Goal: Check status

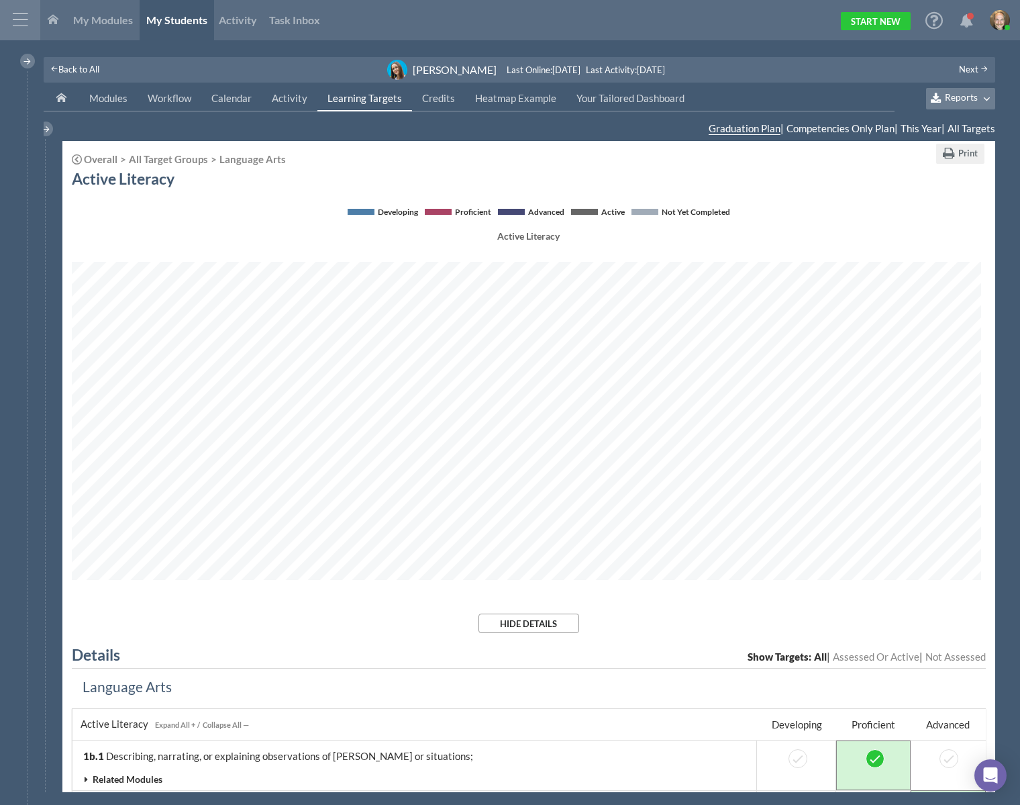
scroll to position [351, 909]
click at [529, 626] on button "Hide Details" at bounding box center [528, 622] width 101 height 19
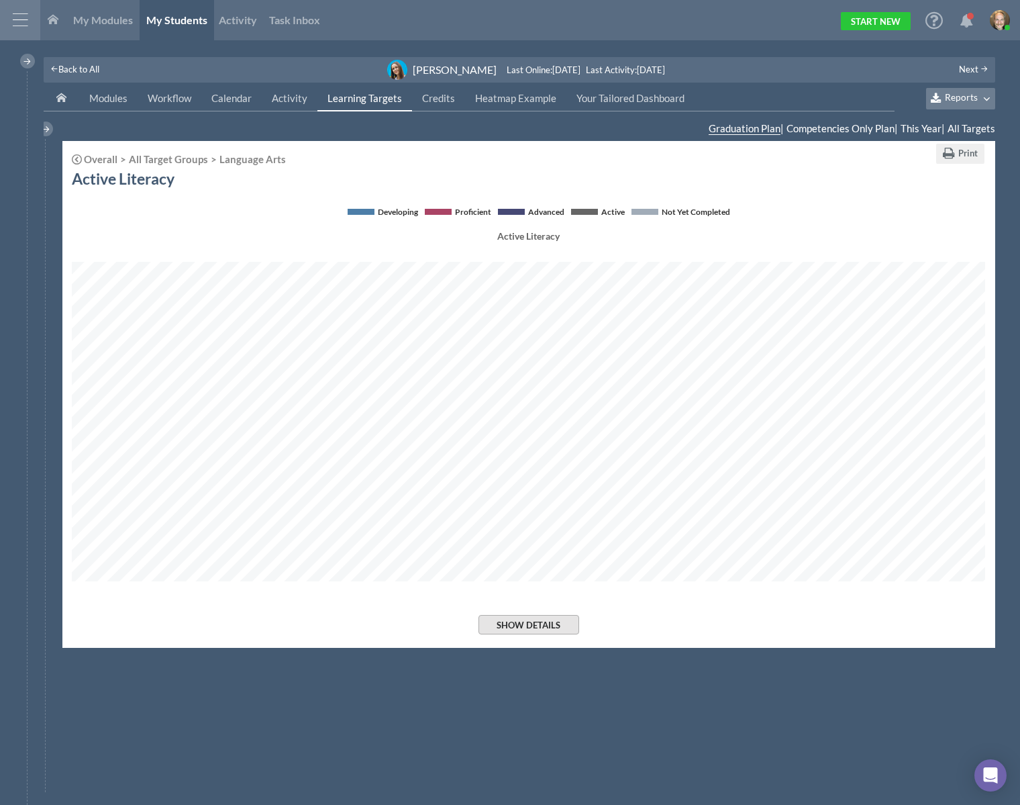
click at [529, 626] on button "Show Details" at bounding box center [528, 624] width 101 height 19
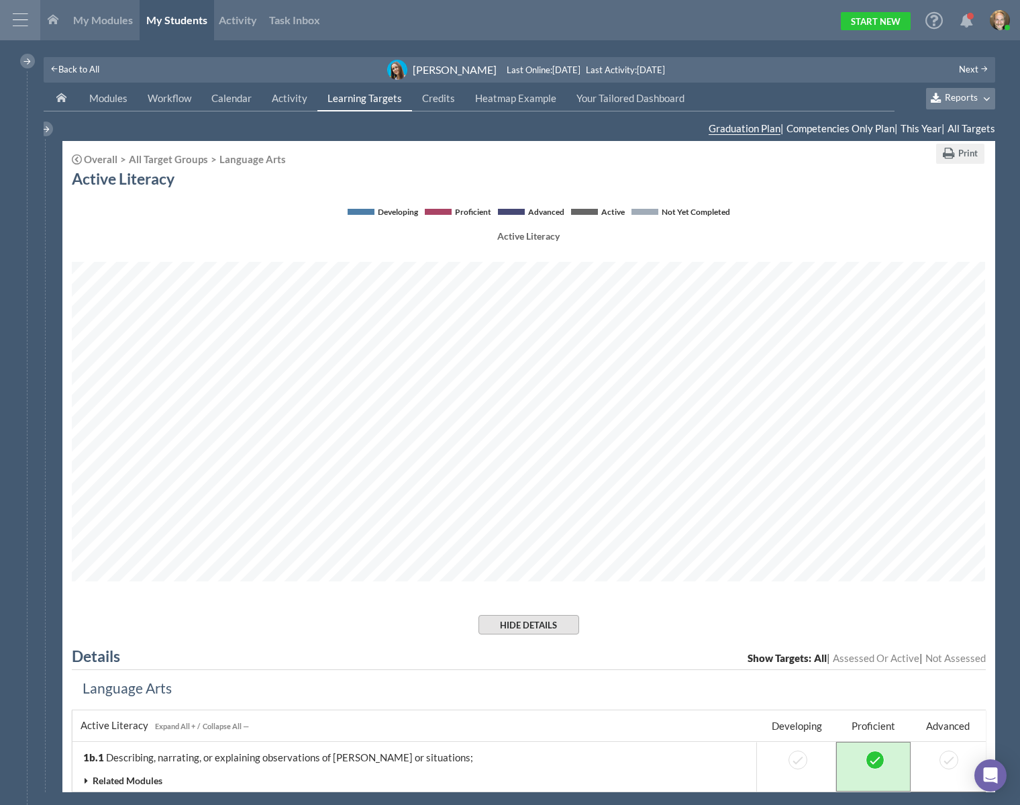
scroll to position [670739, 670180]
click at [506, 611] on div "08/14/2025 Ayesha Pena - Learning Targets Overall All Target Groups Language Ar…" at bounding box center [528, 577] width 933 height 872
click at [552, 620] on button "Hide Details" at bounding box center [528, 622] width 101 height 19
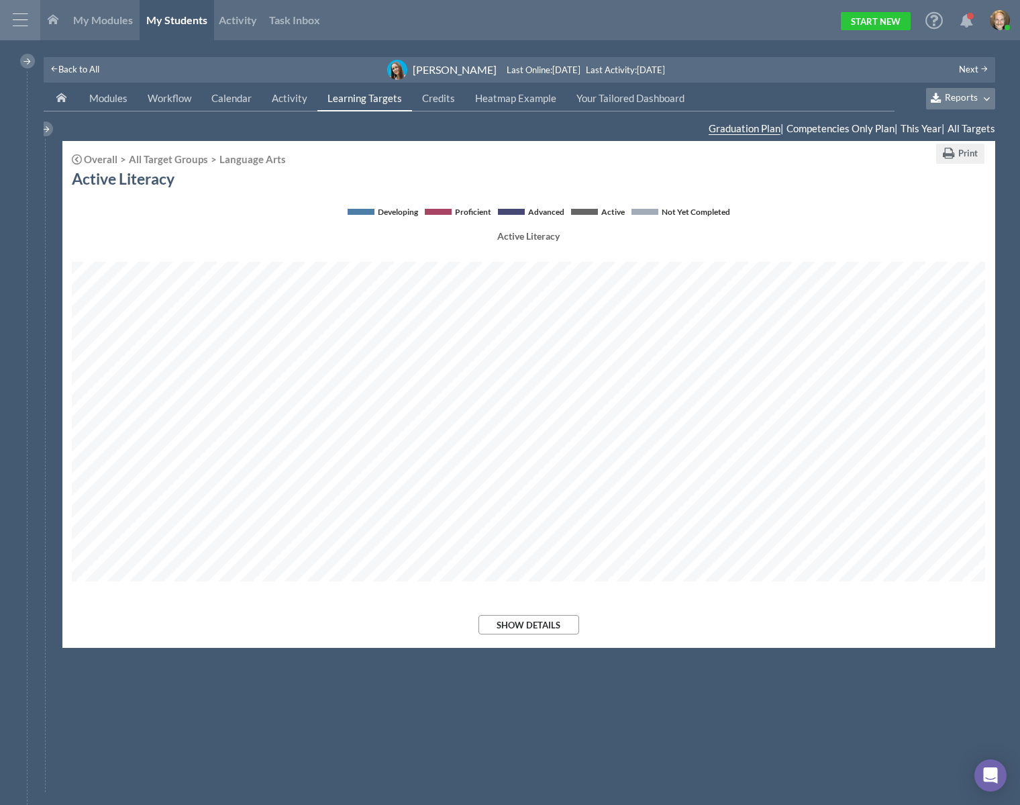
click at [166, 172] on h1 "Active Literacy" at bounding box center [123, 178] width 103 height 17
drag, startPoint x: 228, startPoint y: 151, endPoint x: 236, endPoint y: 156, distance: 9.1
click at [229, 152] on div "08/14/2025 Ayesha Pena - Learning Targets Overall All Target Groups Language Ar…" at bounding box center [528, 394] width 933 height 507
click at [236, 156] on div "Language Arts" at bounding box center [247, 159] width 78 height 10
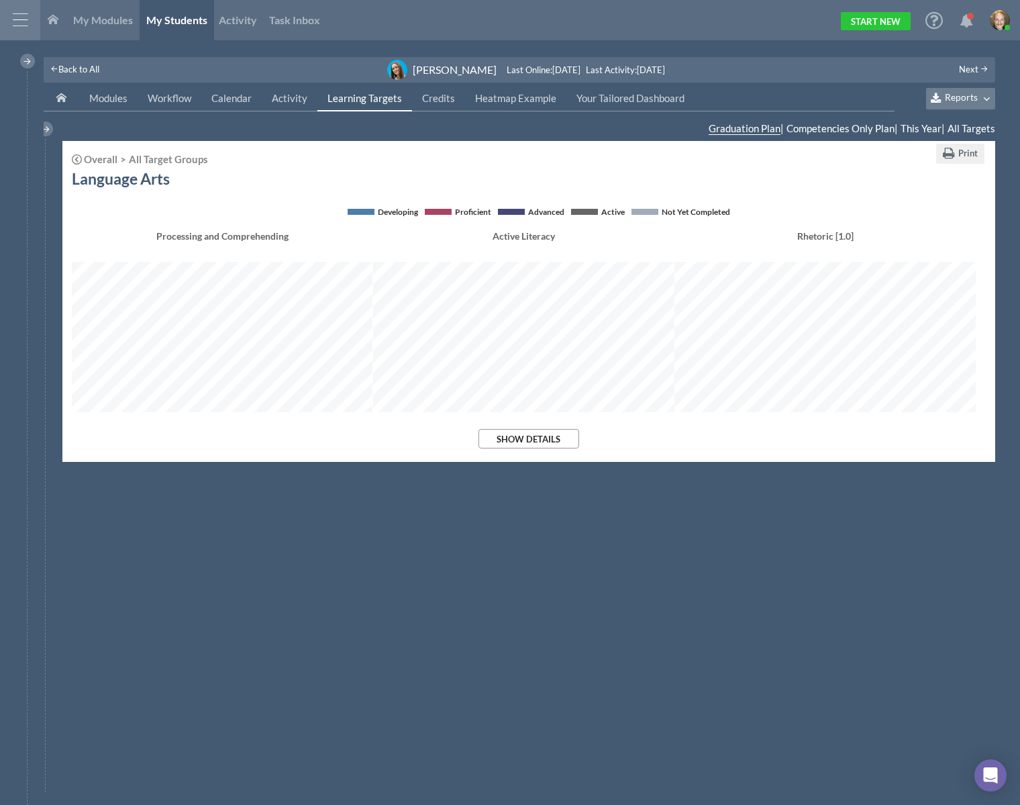
scroll to position [274, 913]
click at [186, 156] on div "All Target Groups" at bounding box center [162, 159] width 91 height 10
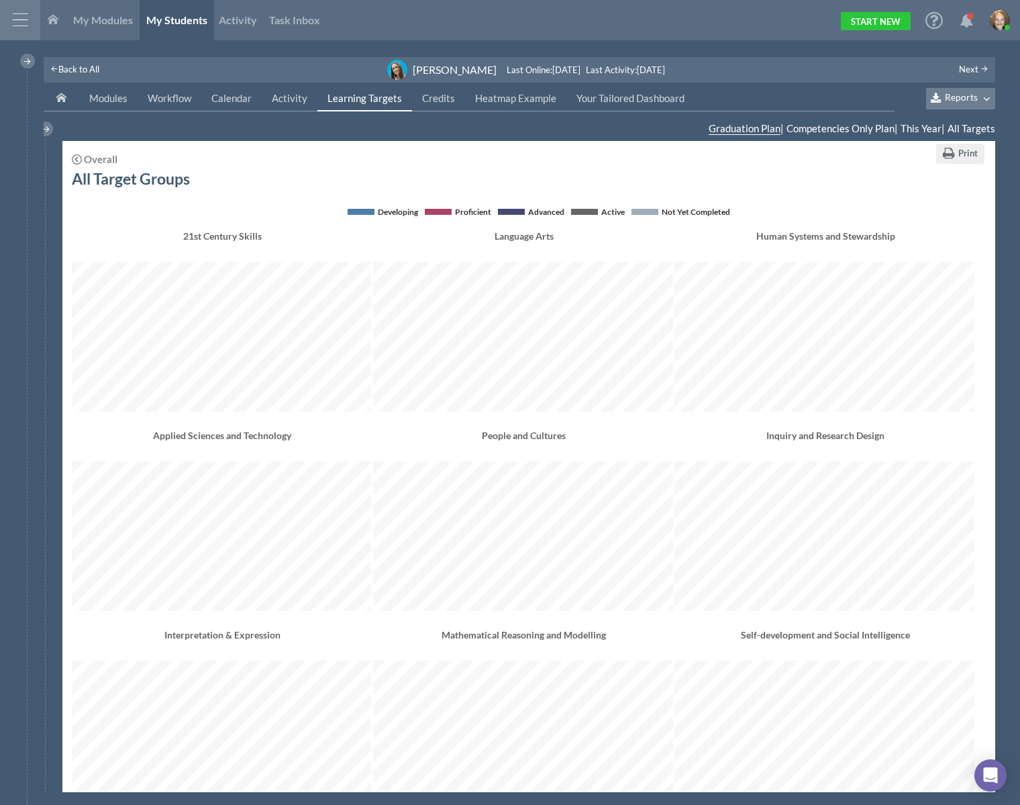
scroll to position [0, 0]
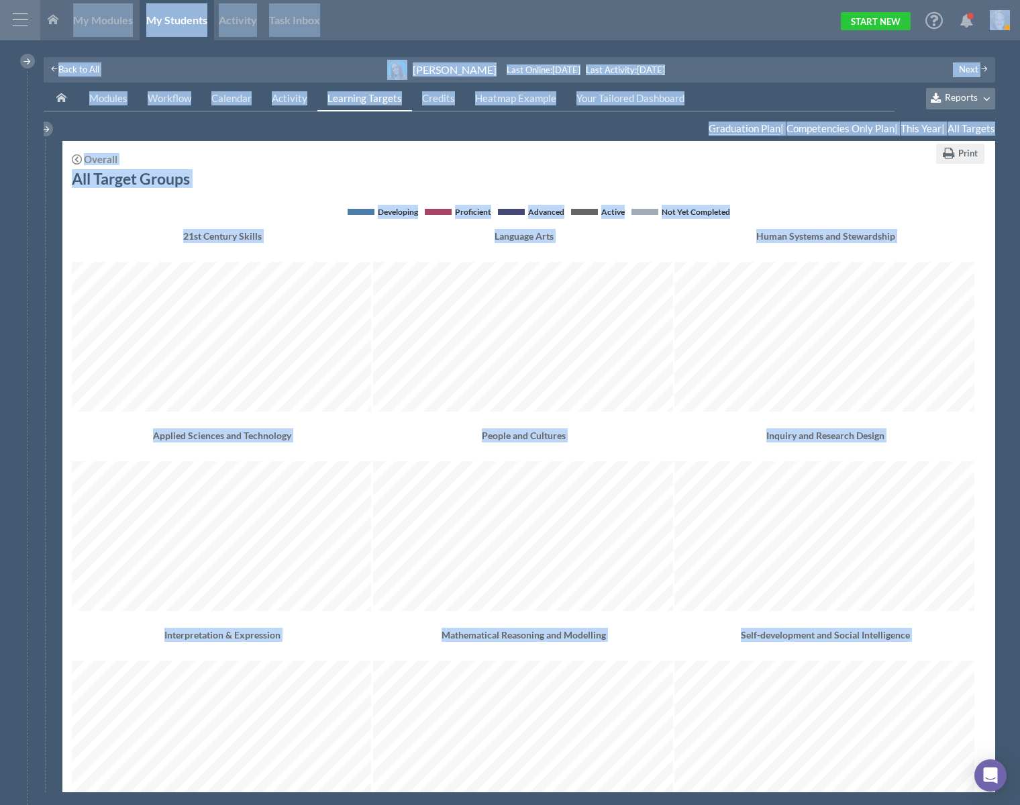
click at [621, 174] on div "All Target Groups" at bounding box center [529, 187] width 914 height 34
